Goal: Information Seeking & Learning: Learn about a topic

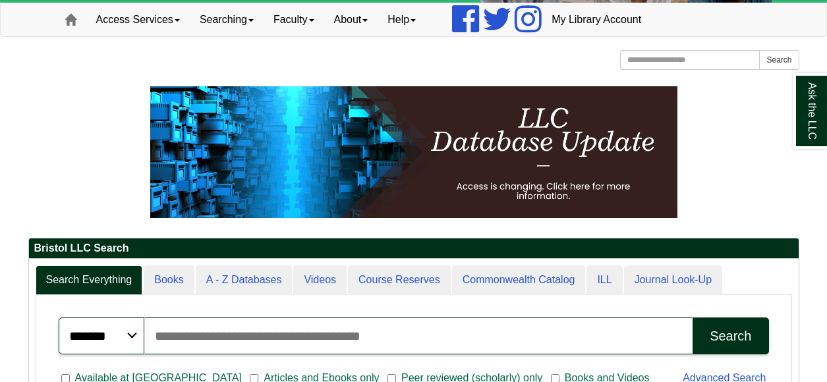
scroll to position [66, 0]
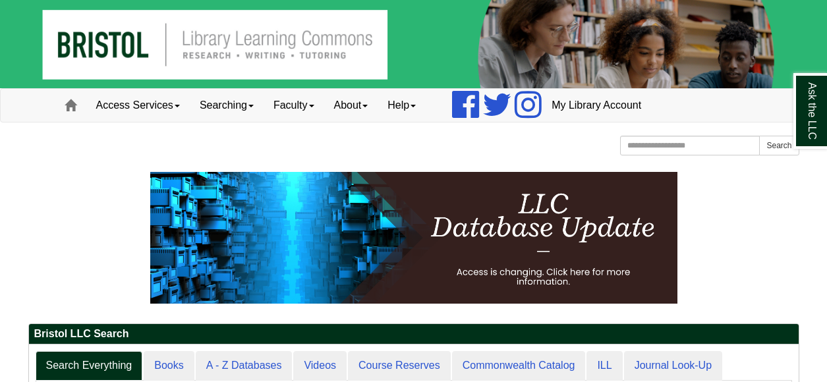
scroll to position [50, 177]
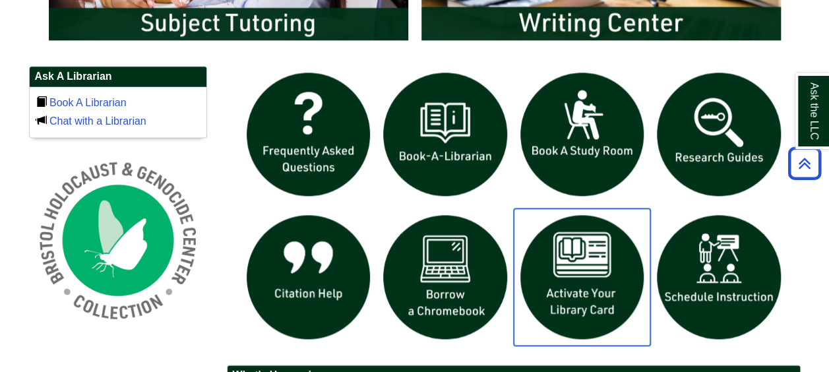
click at [600, 274] on img "slideshow" at bounding box center [582, 276] width 137 height 137
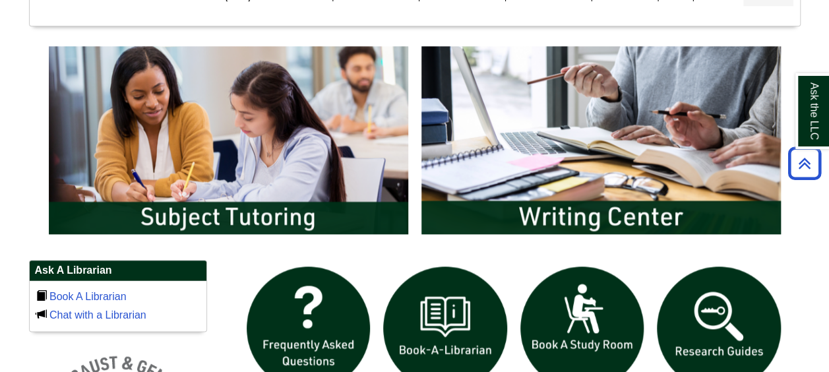
scroll to position [670, 0]
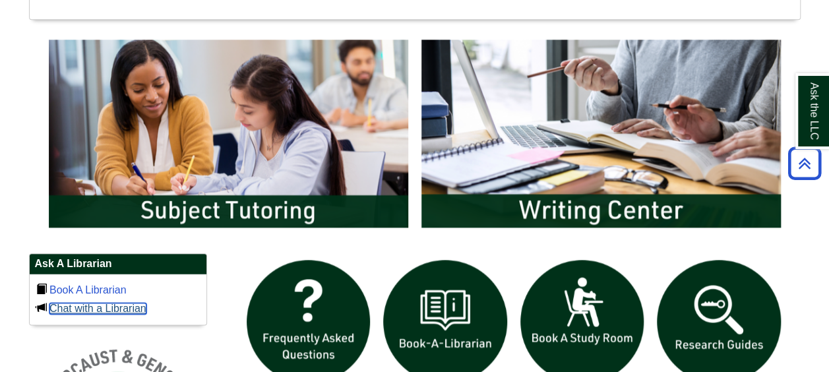
click at [77, 309] on link "Chat with a Librarian" at bounding box center [97, 308] width 97 height 11
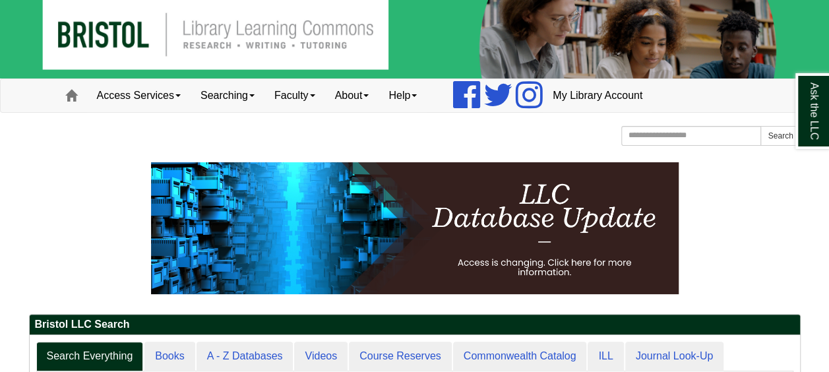
scroll to position [0, 0]
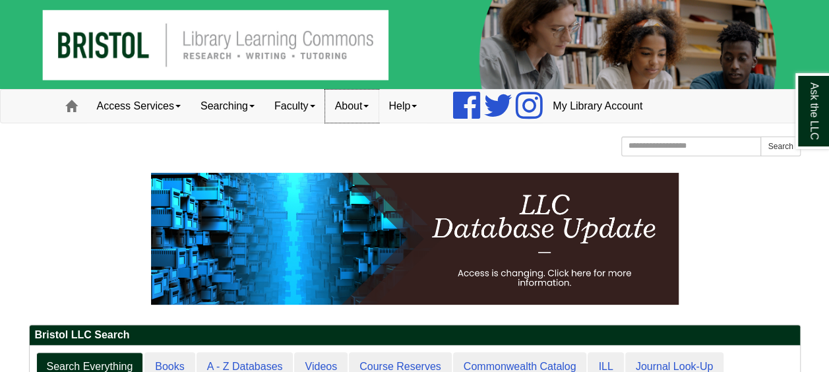
click at [369, 109] on link "About" at bounding box center [352, 106] width 54 height 33
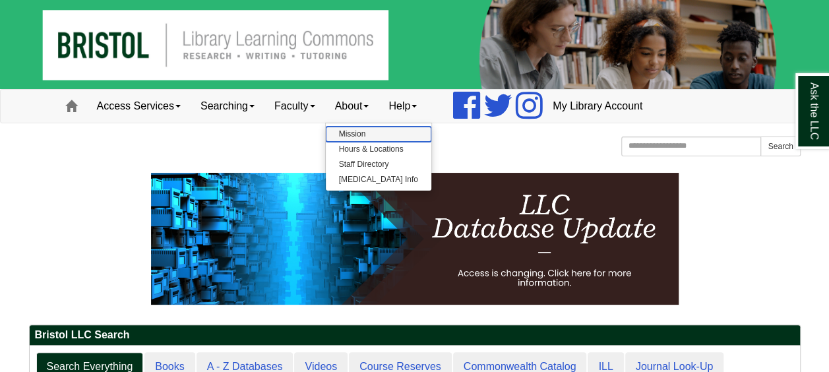
click at [369, 134] on link "Mission" at bounding box center [378, 134] width 105 height 15
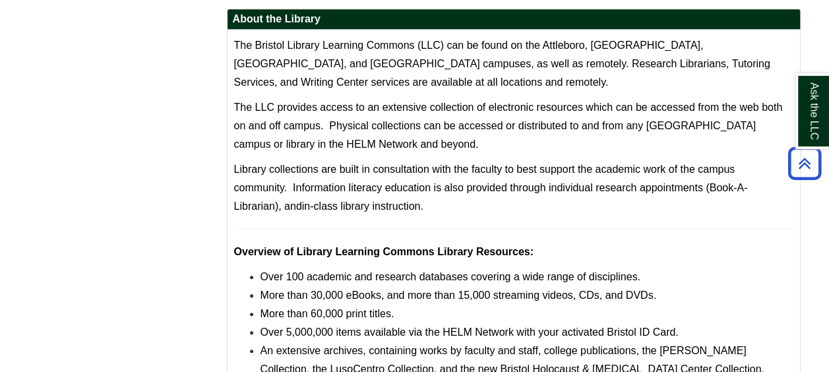
scroll to position [515, 0]
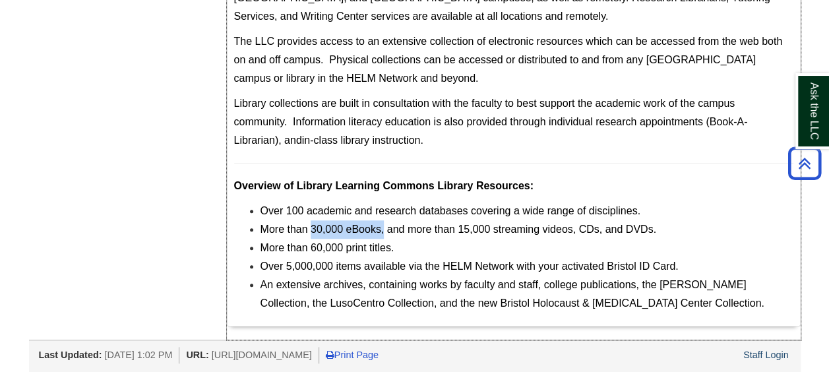
drag, startPoint x: 382, startPoint y: 229, endPoint x: 309, endPoint y: 231, distance: 73.9
click at [309, 231] on span "More than 30,000 eBooks, and more than 15,000 streaming videos, CDs, and DVDs." at bounding box center [458, 228] width 396 height 11
drag, startPoint x: 309, startPoint y: 231, endPoint x: 318, endPoint y: 227, distance: 10.9
copy span "30,000 eBooks,"
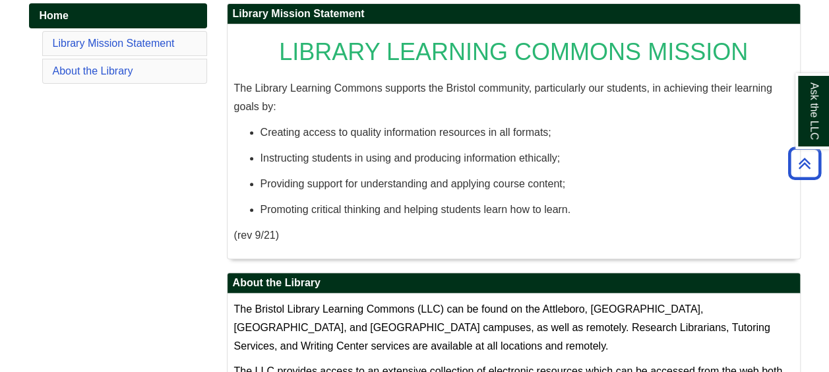
scroll to position [0, 0]
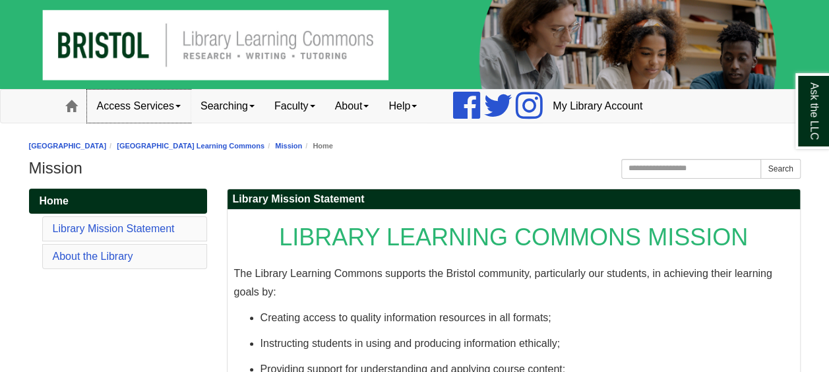
click at [173, 102] on link "Access Services" at bounding box center [139, 106] width 104 height 33
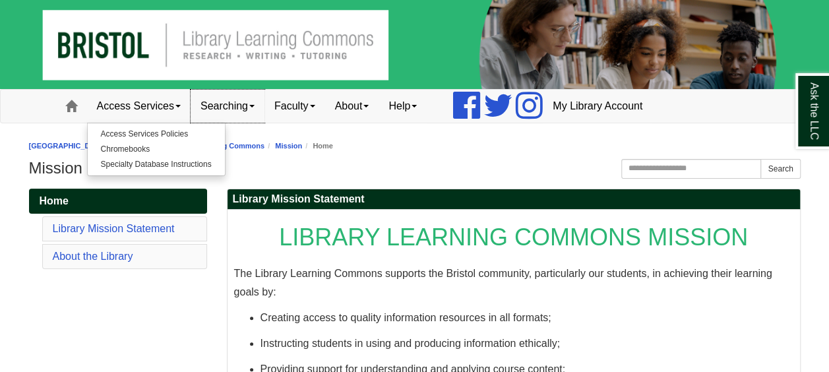
click at [241, 111] on link "Searching" at bounding box center [228, 106] width 74 height 33
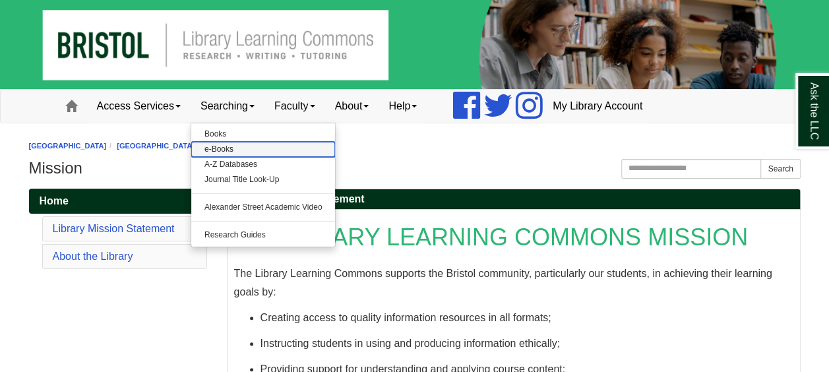
click at [235, 150] on link "e-Books" at bounding box center [263, 149] width 144 height 15
